Goal: Task Accomplishment & Management: Manage account settings

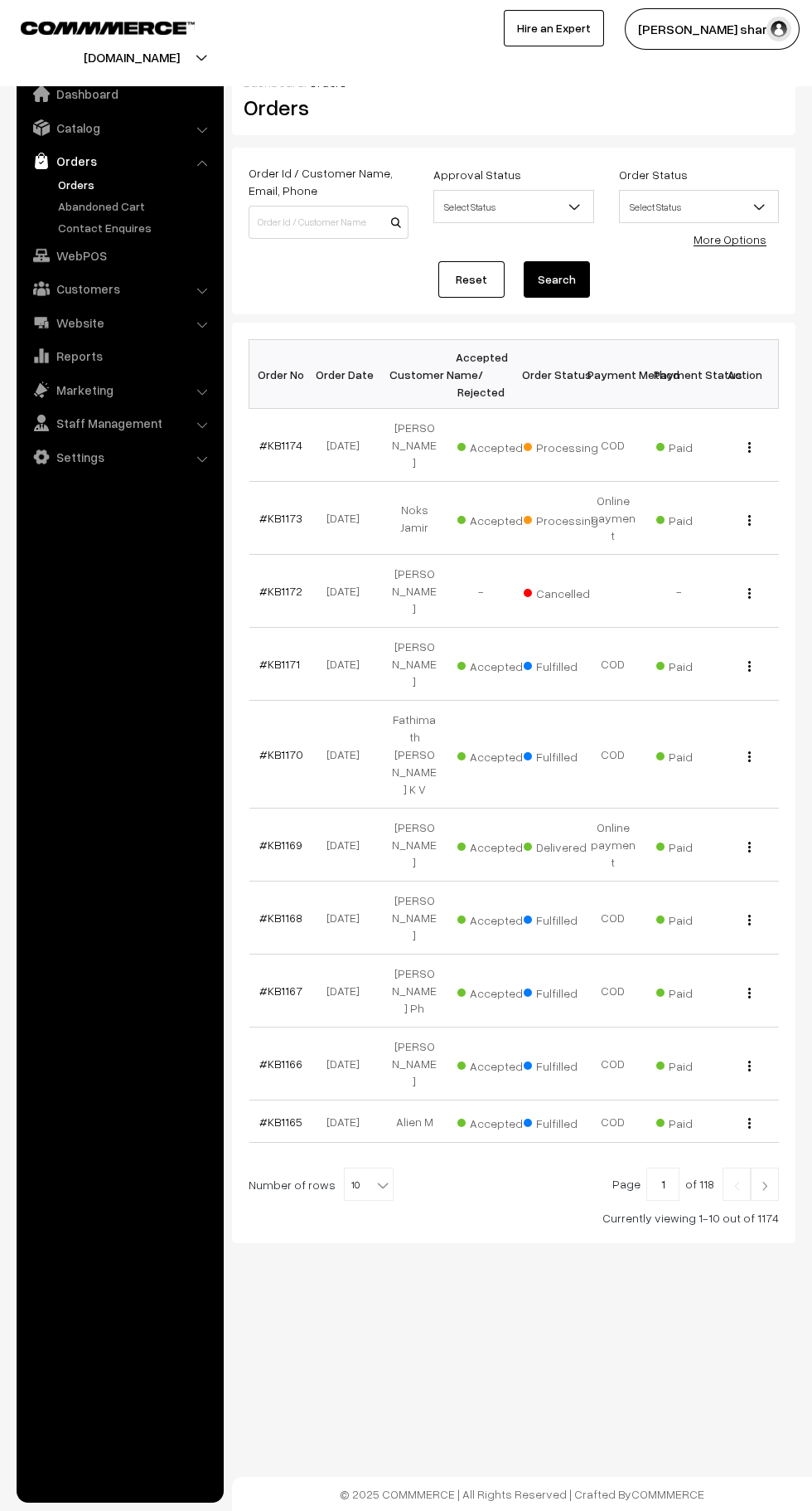
click at [375, 1176] on b at bounding box center [383, 1184] width 16 height 16
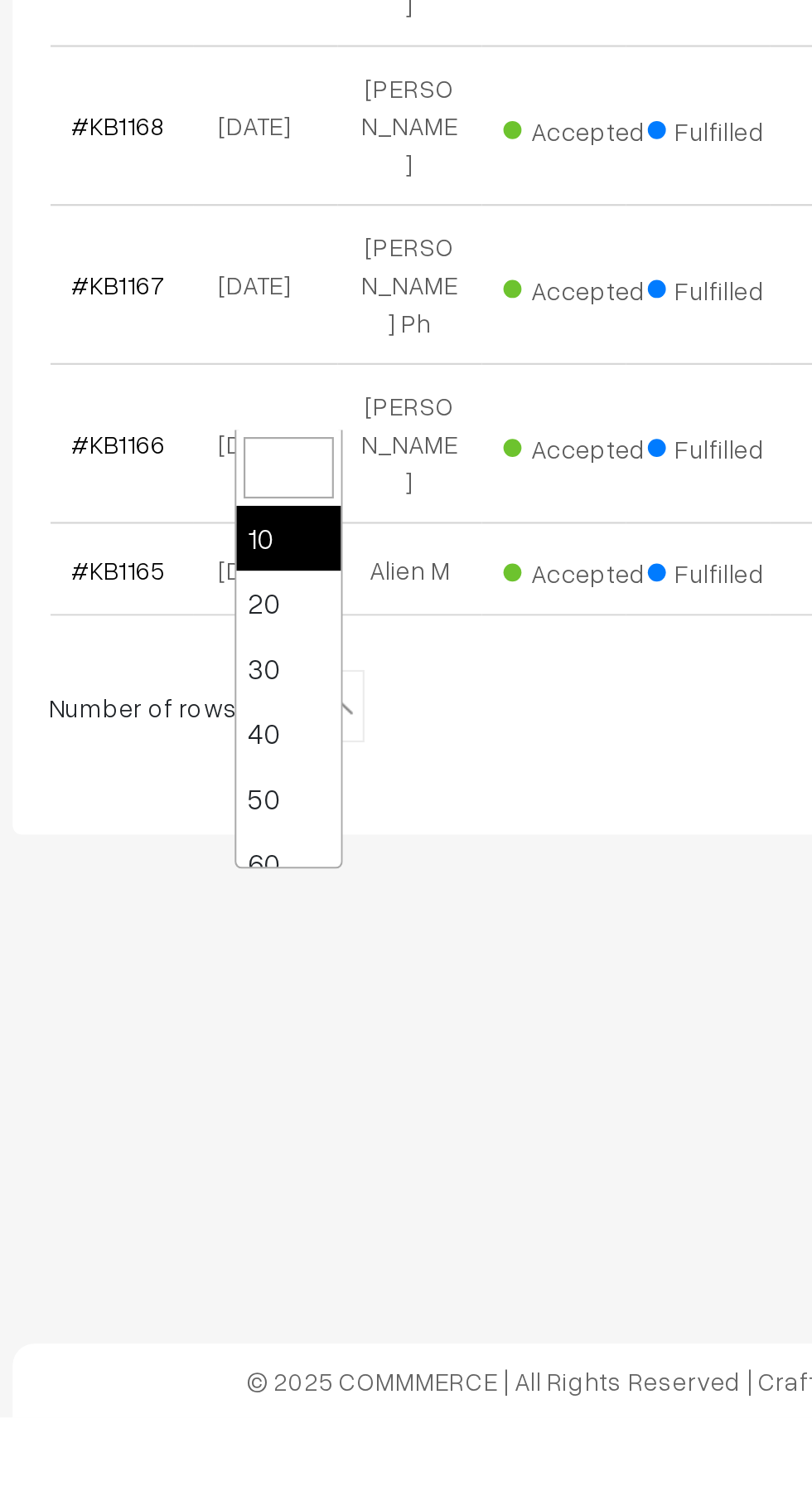
scroll to position [132, 0]
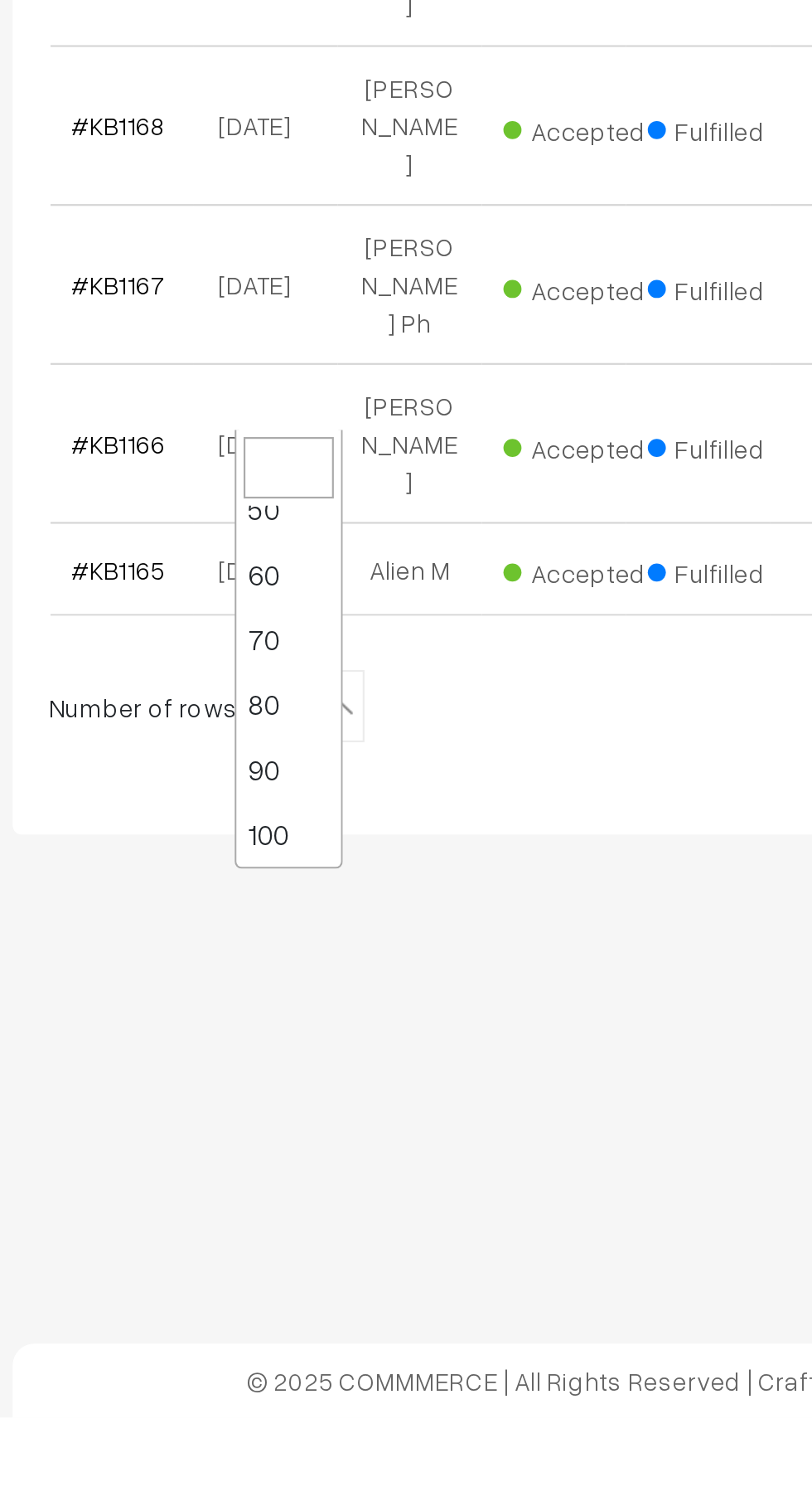
select select "100"
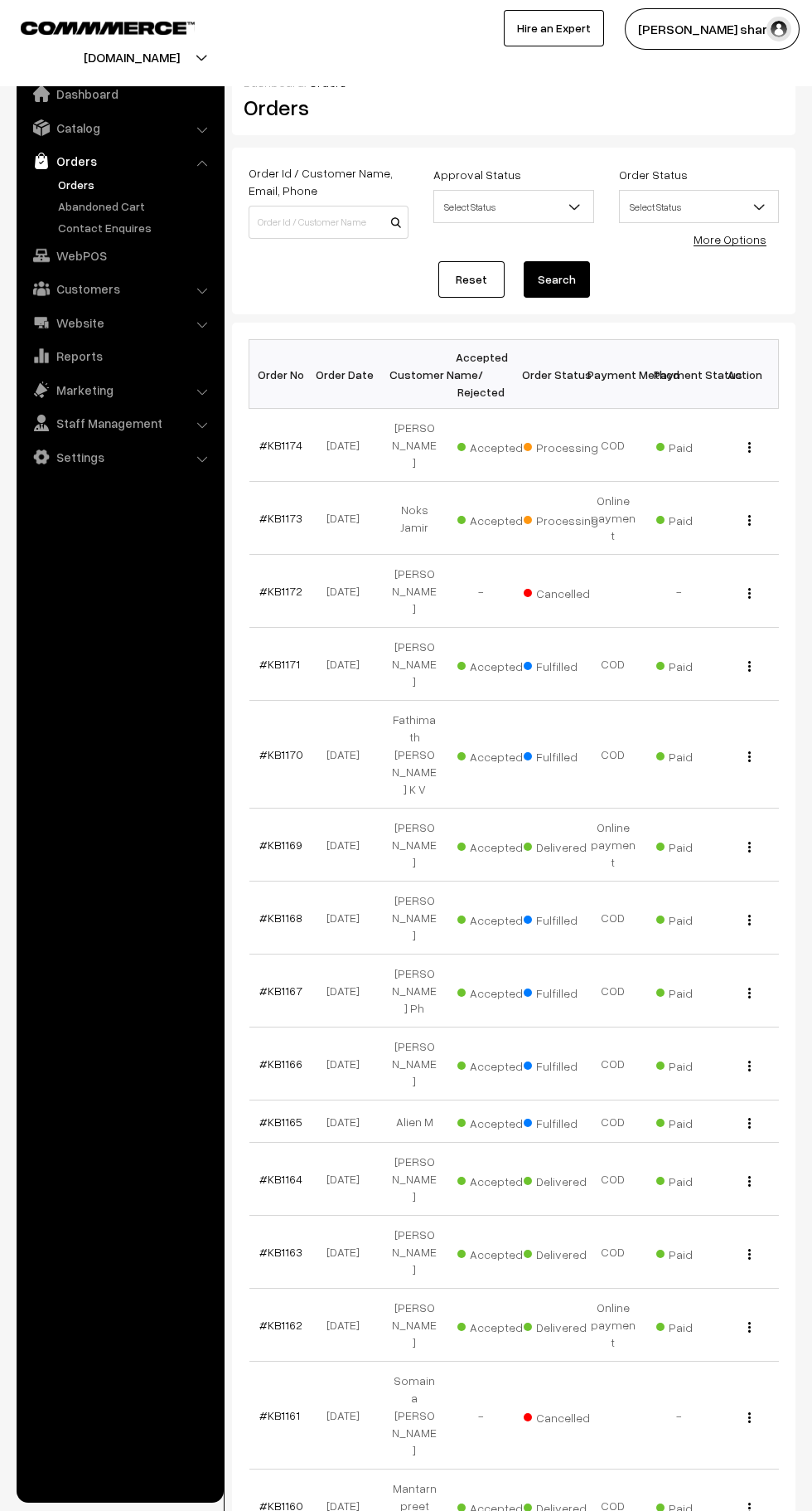
scroll to position [14, 0]
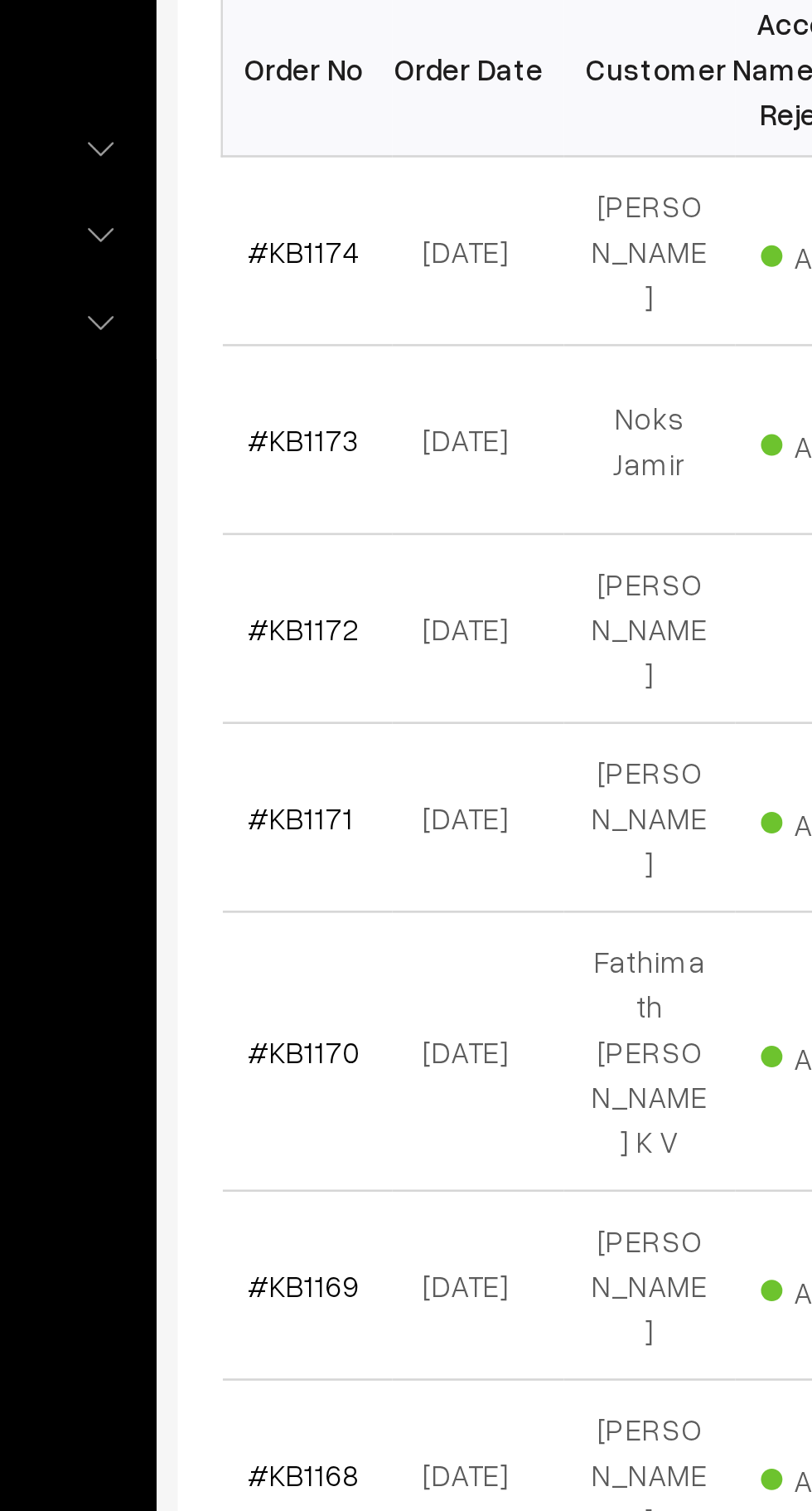
click at [291, 497] on link "#KB1173" at bounding box center [281, 505] width 44 height 15
